Goal: Navigation & Orientation: Find specific page/section

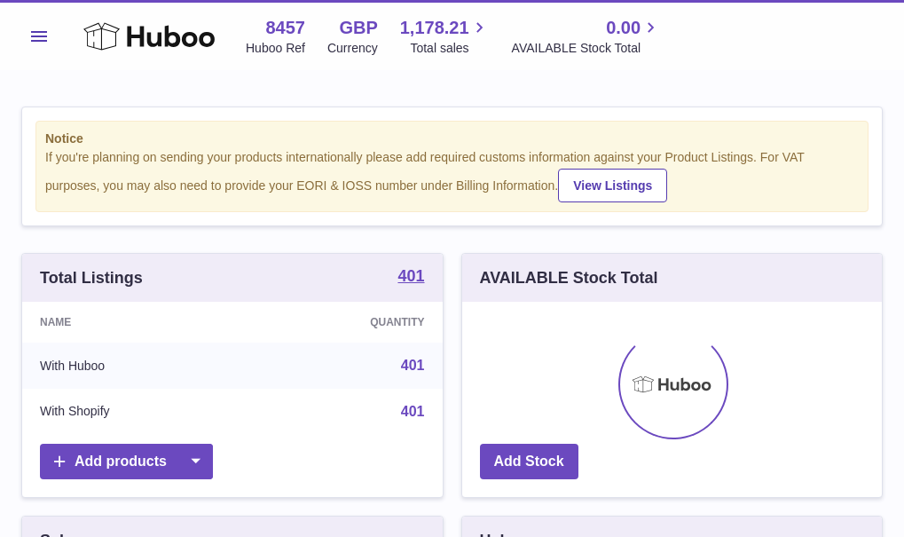
scroll to position [277, 287]
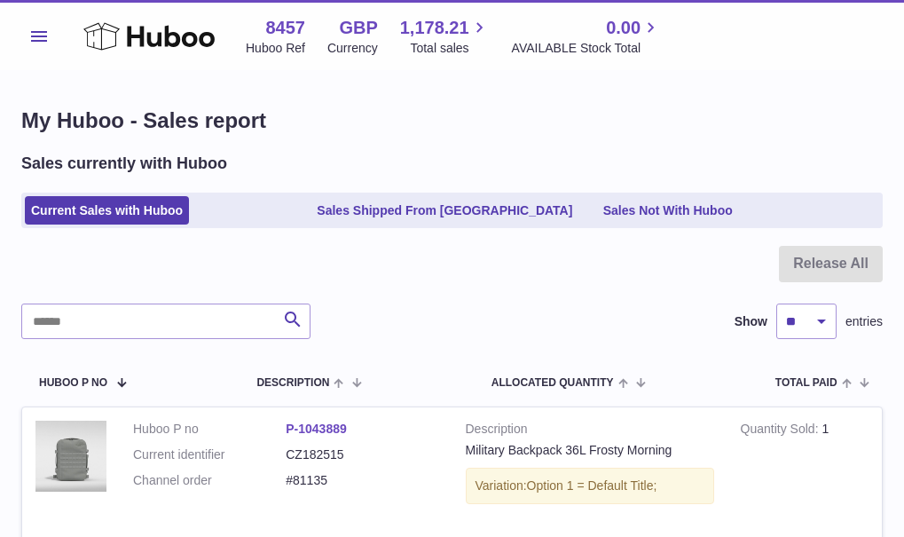
scroll to position [178, 0]
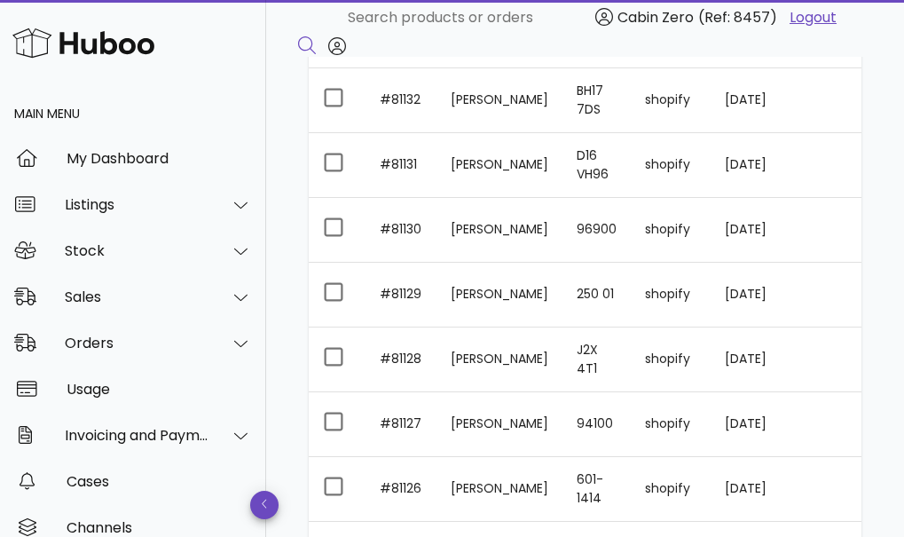
scroll to position [533, 0]
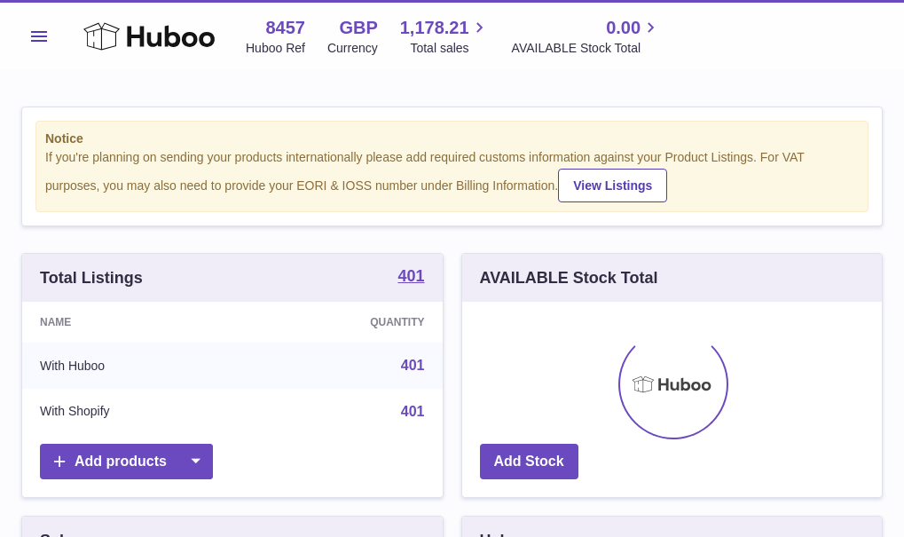
scroll to position [277, 287]
